Goal: Task Accomplishment & Management: Manage account settings

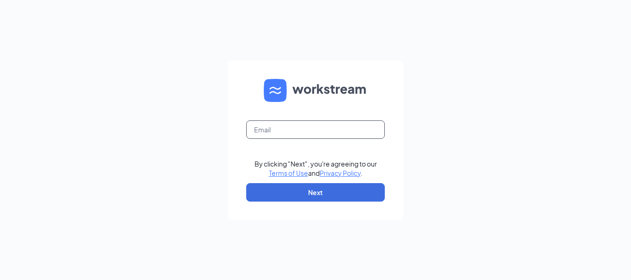
click at [260, 131] on input "text" at bounding box center [315, 130] width 139 height 18
type input "13425@sunholdingsbk.com"
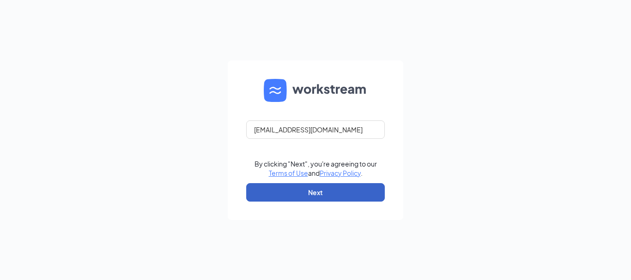
click at [286, 200] on button "Next" at bounding box center [315, 192] width 139 height 18
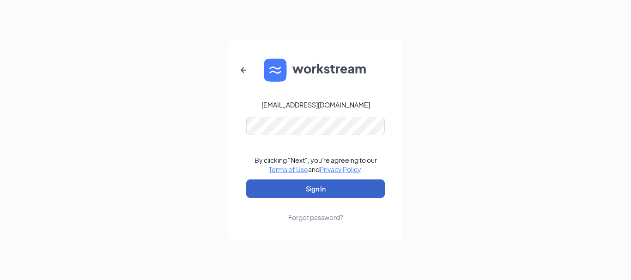
click at [260, 191] on button "Sign In" at bounding box center [315, 189] width 139 height 18
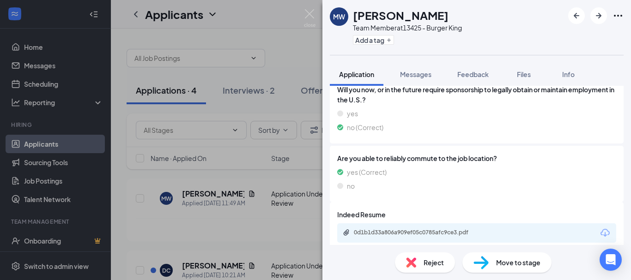
scroll to position [212, 0]
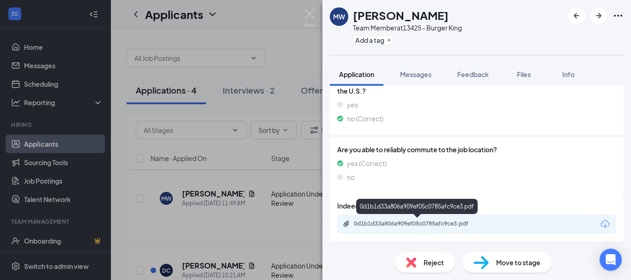
click at [380, 225] on div "0d1b1d33a806a909ef05c0785afc9ce3.pdf" at bounding box center [418, 223] width 129 height 7
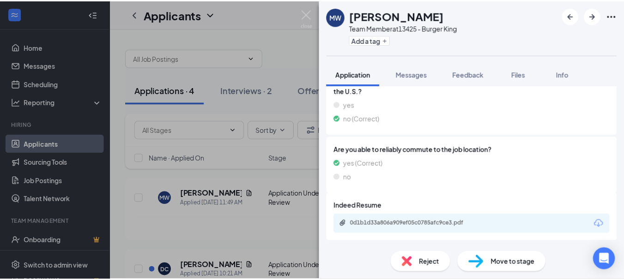
scroll to position [209, 0]
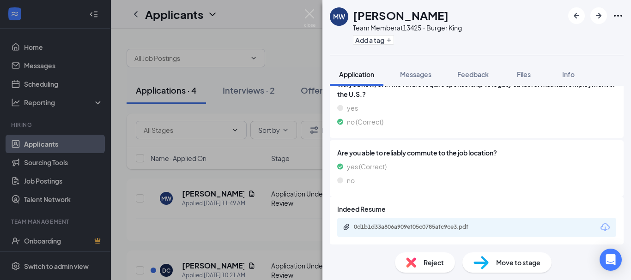
click at [295, 17] on div "MW Melissa Weaver Team Member at 13425 - Burger King Add a tag Application Mess…" at bounding box center [315, 140] width 631 height 280
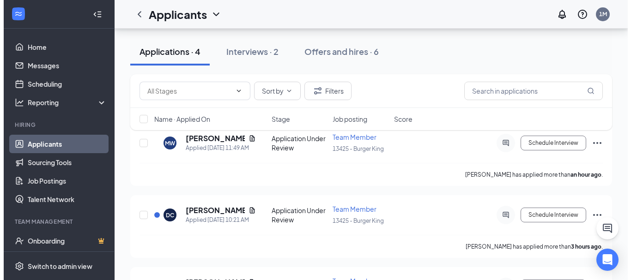
scroll to position [74, 0]
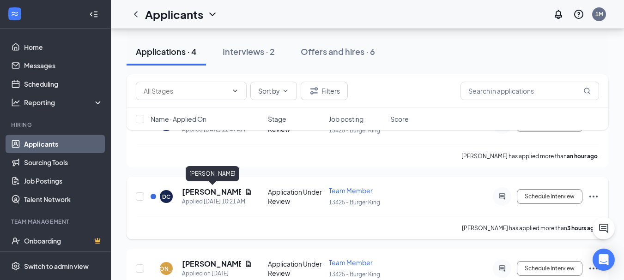
click at [198, 196] on h5 "Dayana Castillo" at bounding box center [211, 192] width 59 height 10
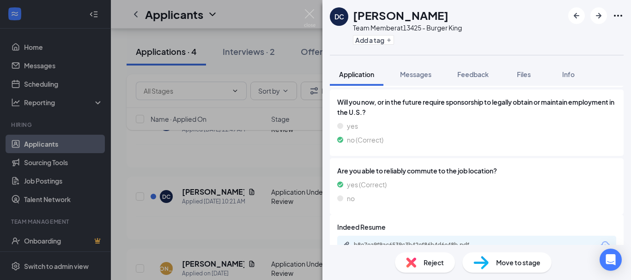
scroll to position [238, 0]
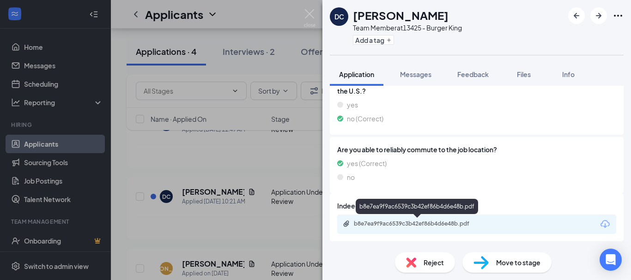
click at [386, 229] on div "b8e7ea9f9ac6539c3b42ef86b4d6e48b.pdf" at bounding box center [418, 224] width 150 height 9
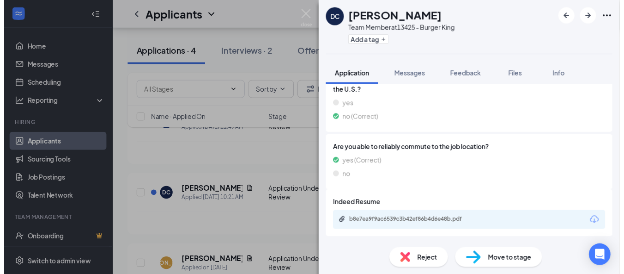
scroll to position [235, 0]
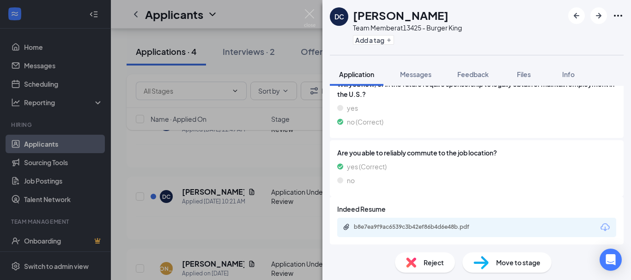
click at [276, 72] on div "DC Dayana Castillo Team Member at 13425 - Burger King Add a tag Application Mes…" at bounding box center [315, 140] width 631 height 280
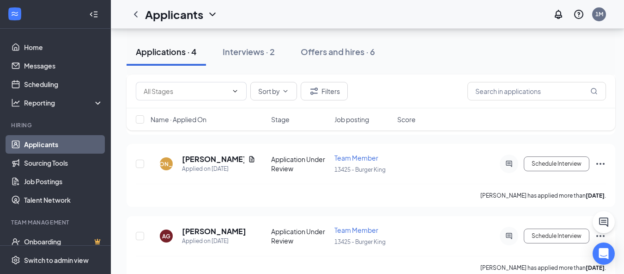
scroll to position [195, 0]
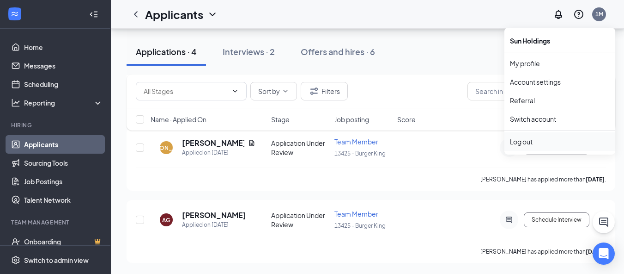
click at [533, 139] on div "Log out" at bounding box center [560, 141] width 100 height 9
